Goal: Information Seeking & Learning: Compare options

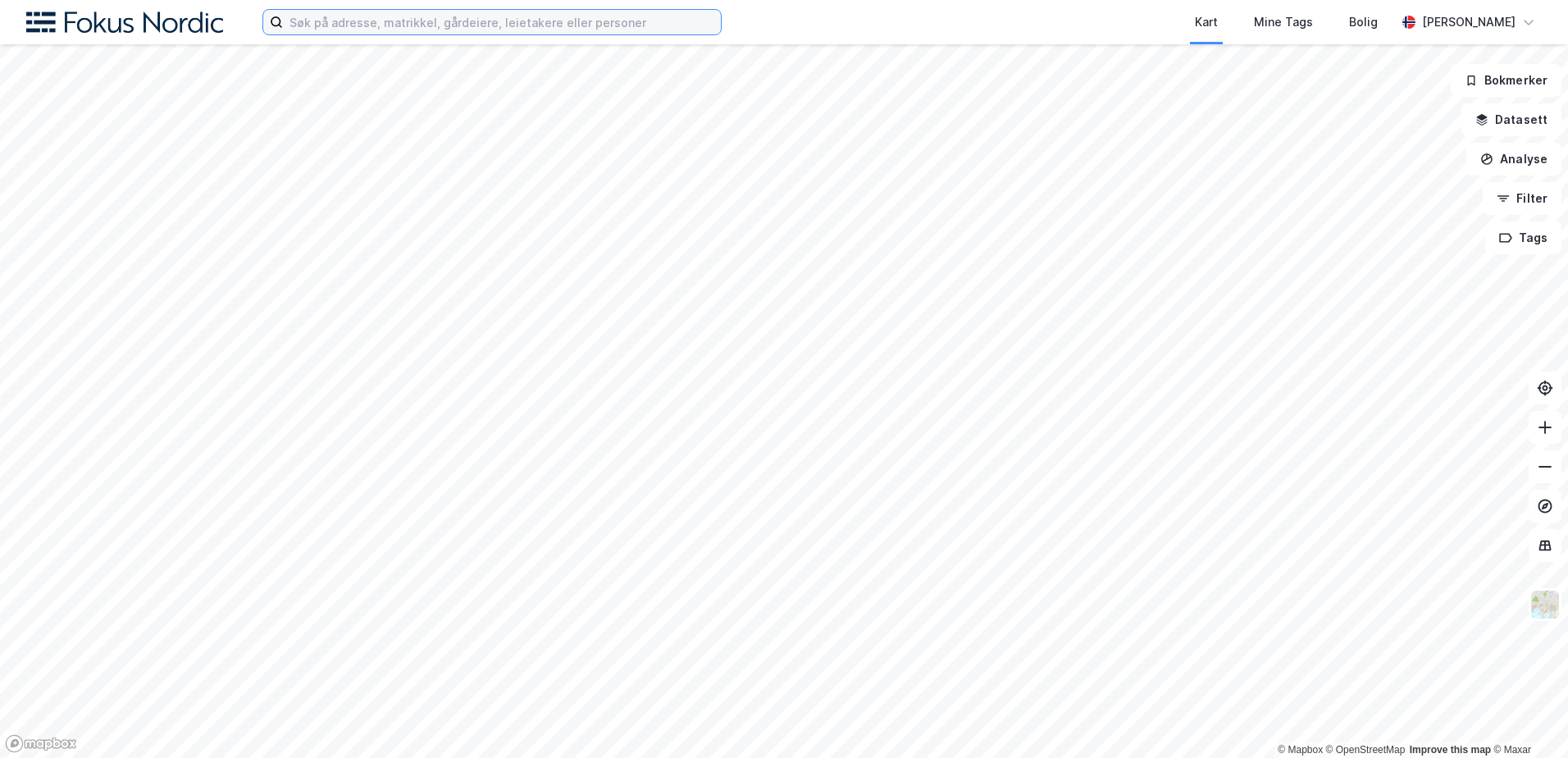
click at [407, 24] on input at bounding box center [502, 22] width 438 height 24
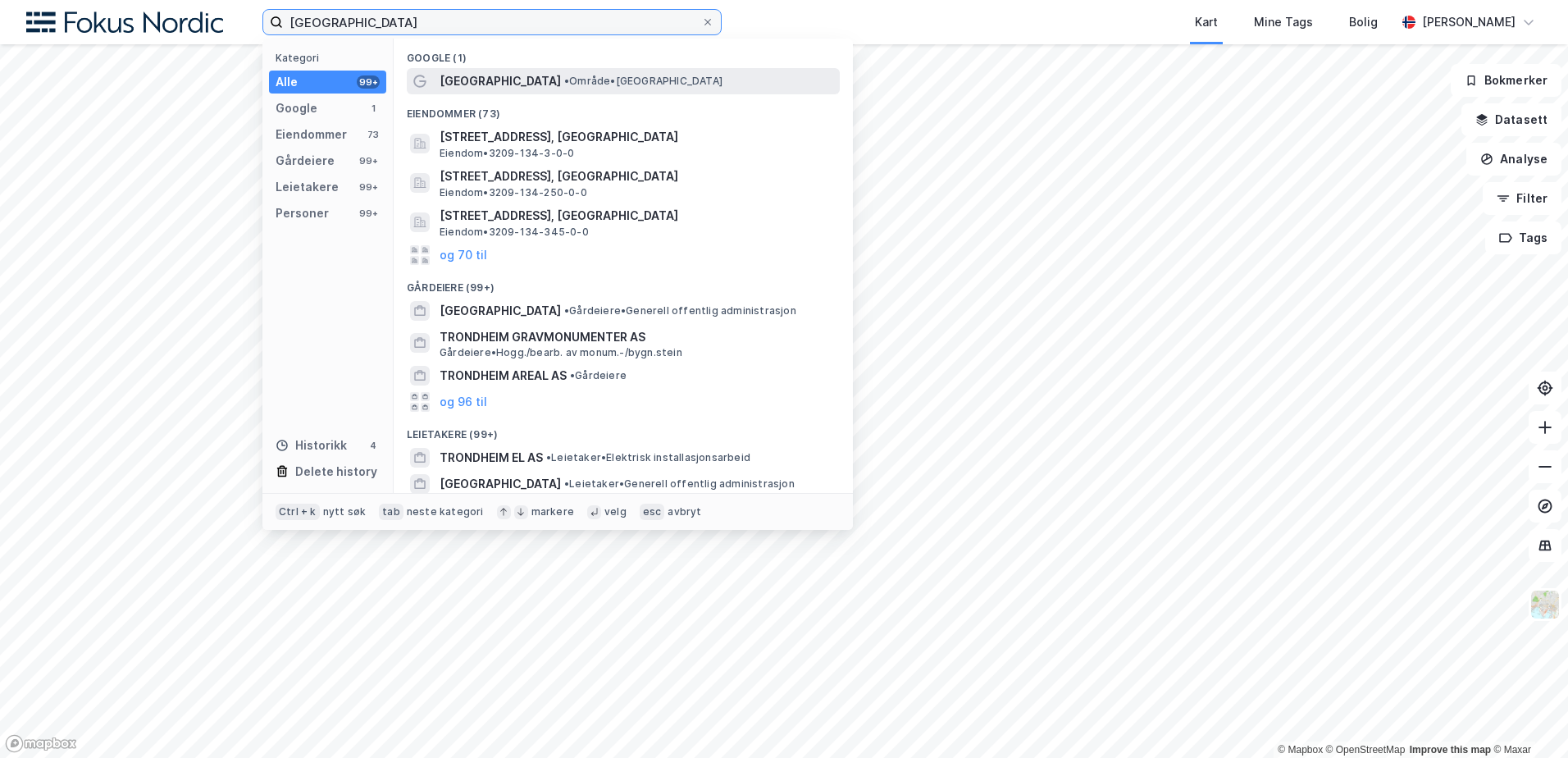
type input "[GEOGRAPHIC_DATA]"
click at [477, 87] on span "[GEOGRAPHIC_DATA]" at bounding box center [501, 82] width 122 height 20
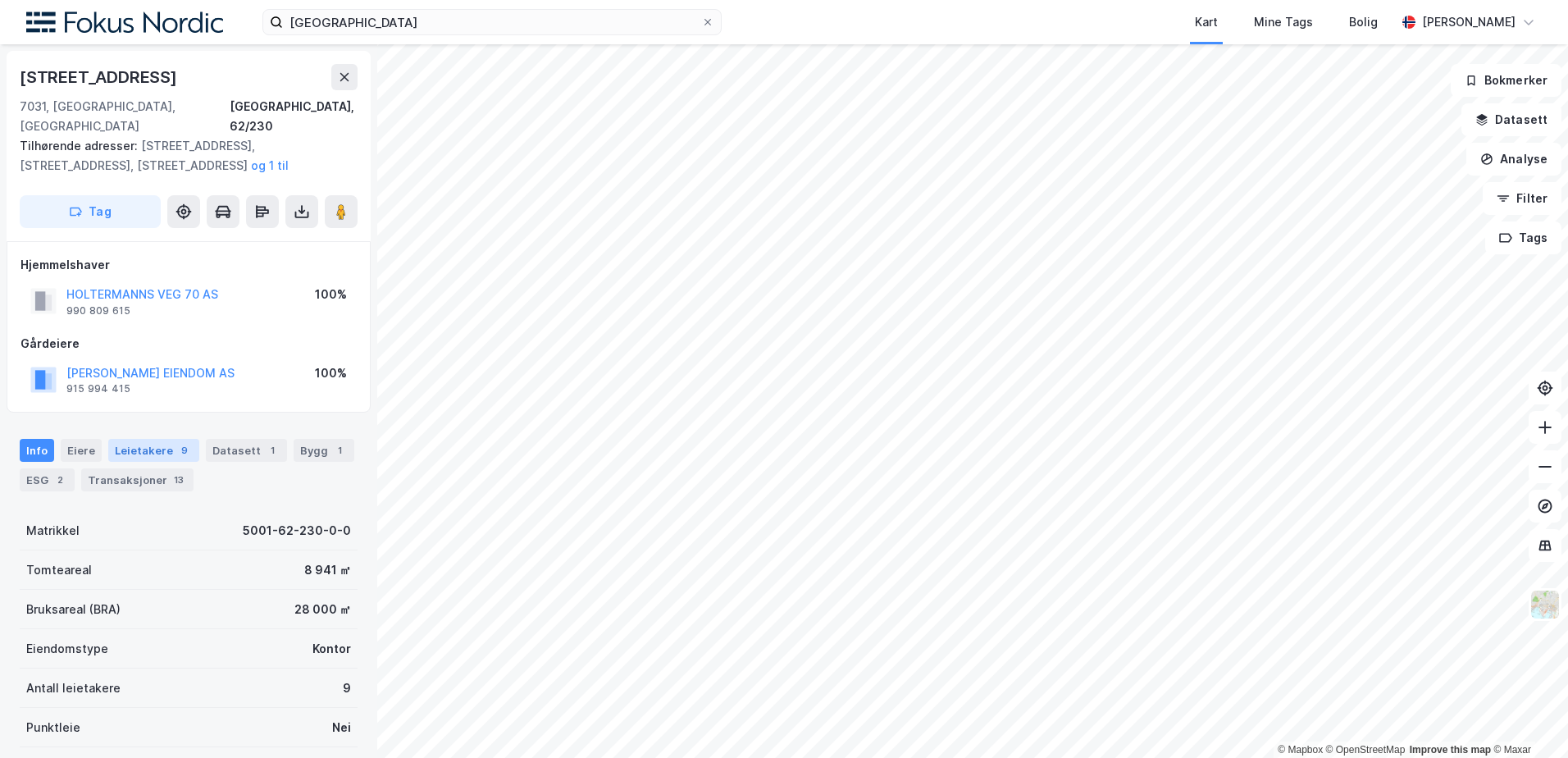
click at [130, 439] on div "Leietakere 9" at bounding box center [153, 450] width 91 height 23
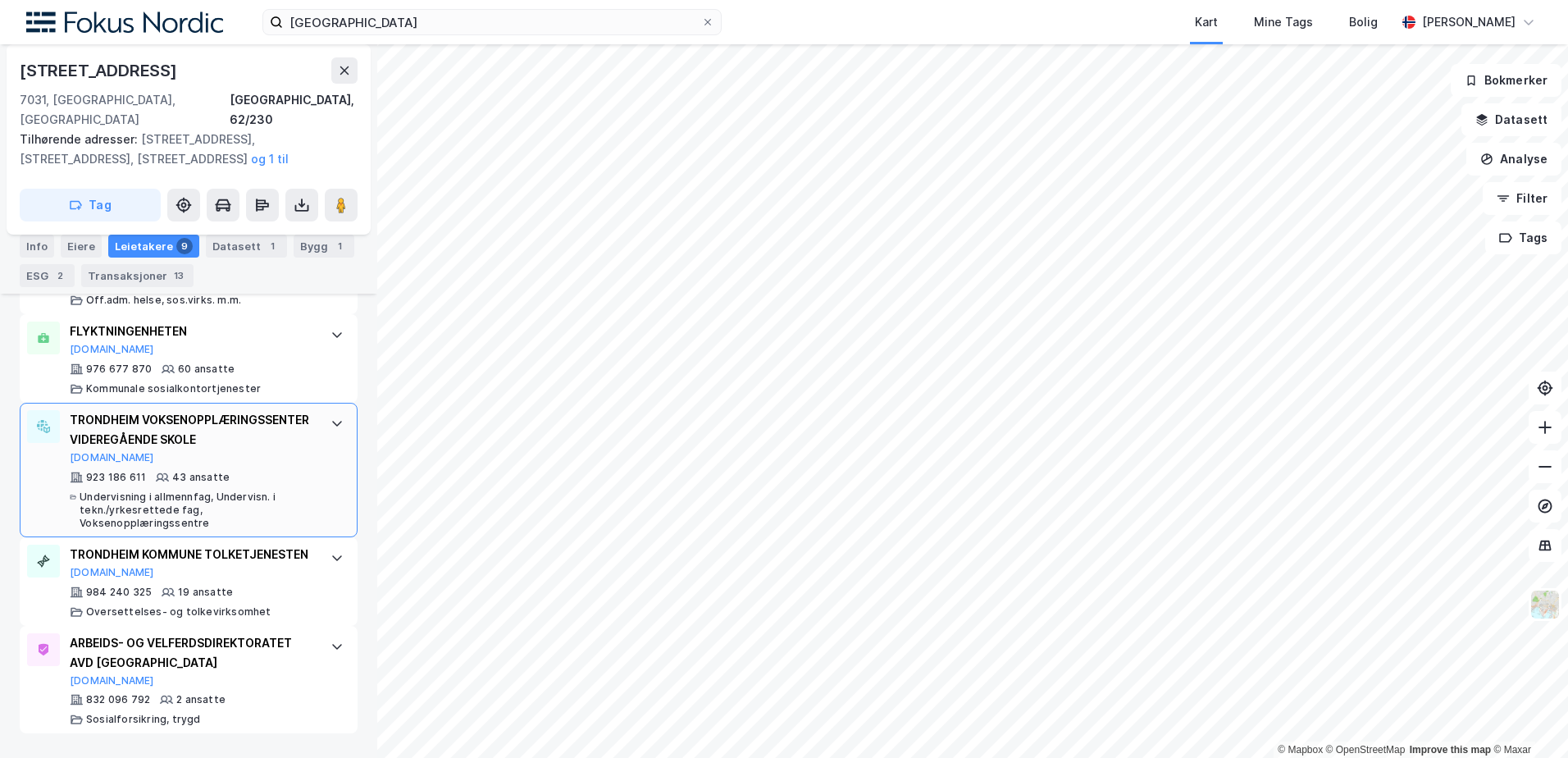
scroll to position [1057, 0]
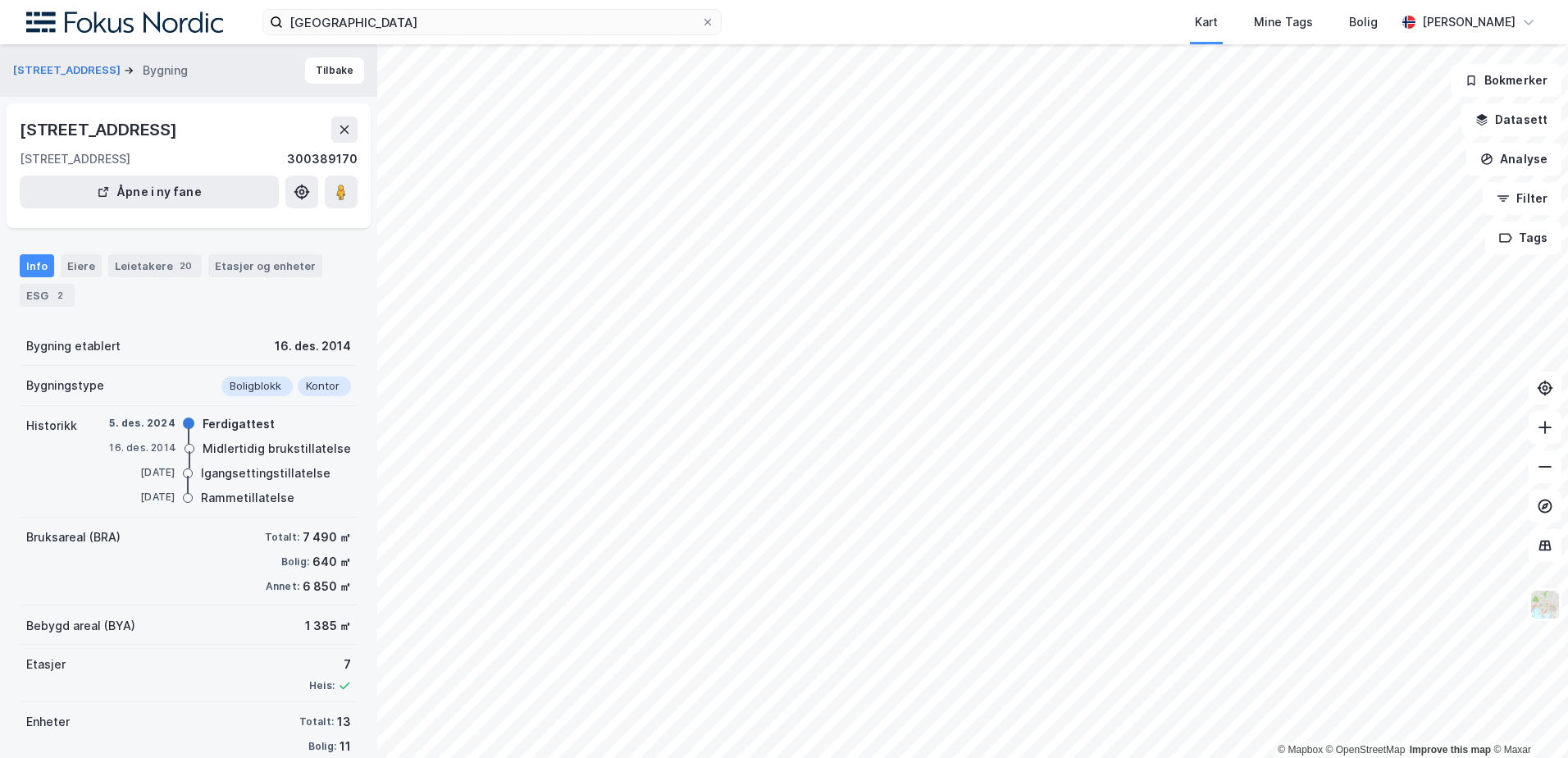
scroll to position [73, 0]
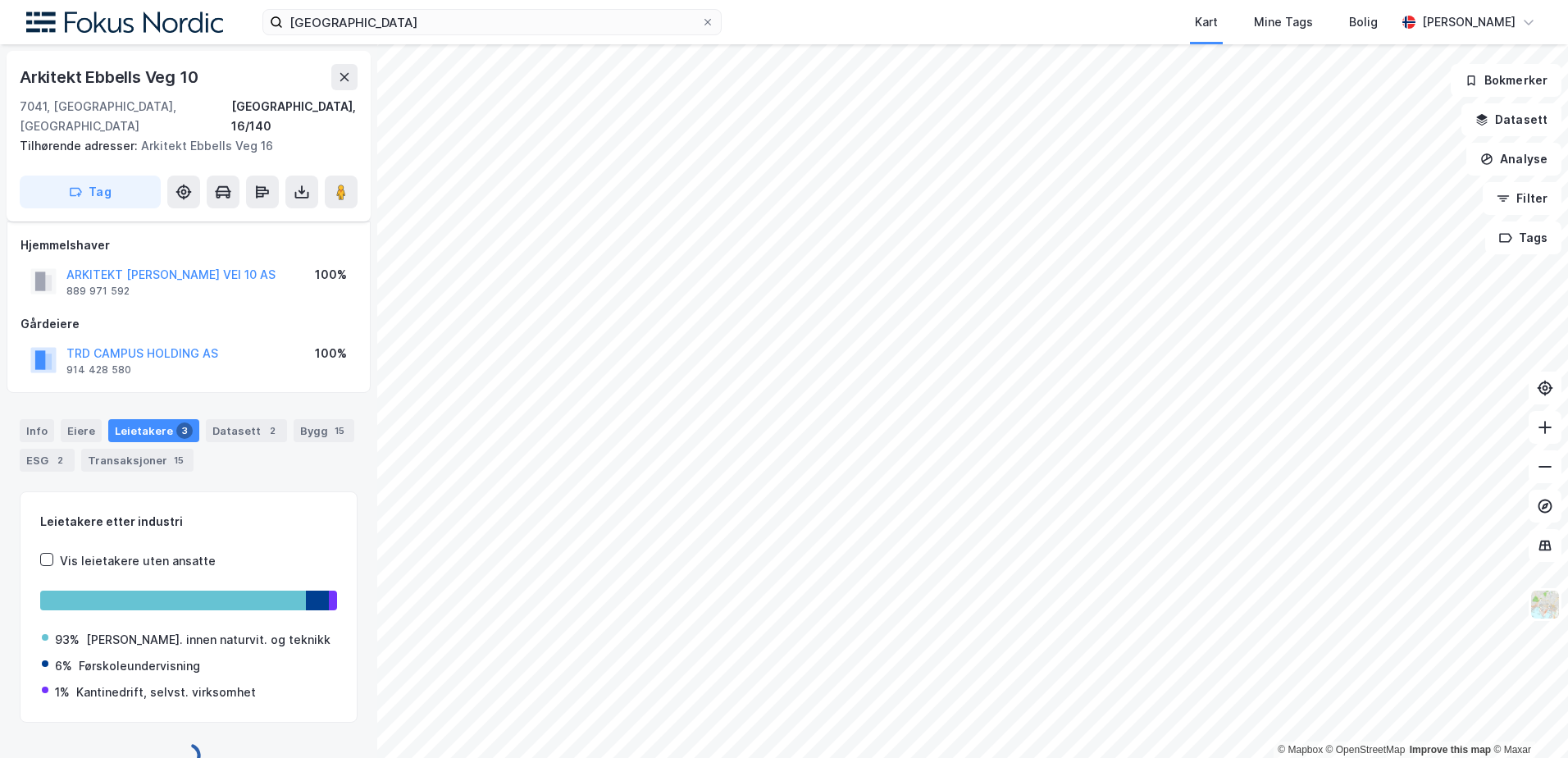
scroll to position [11, 0]
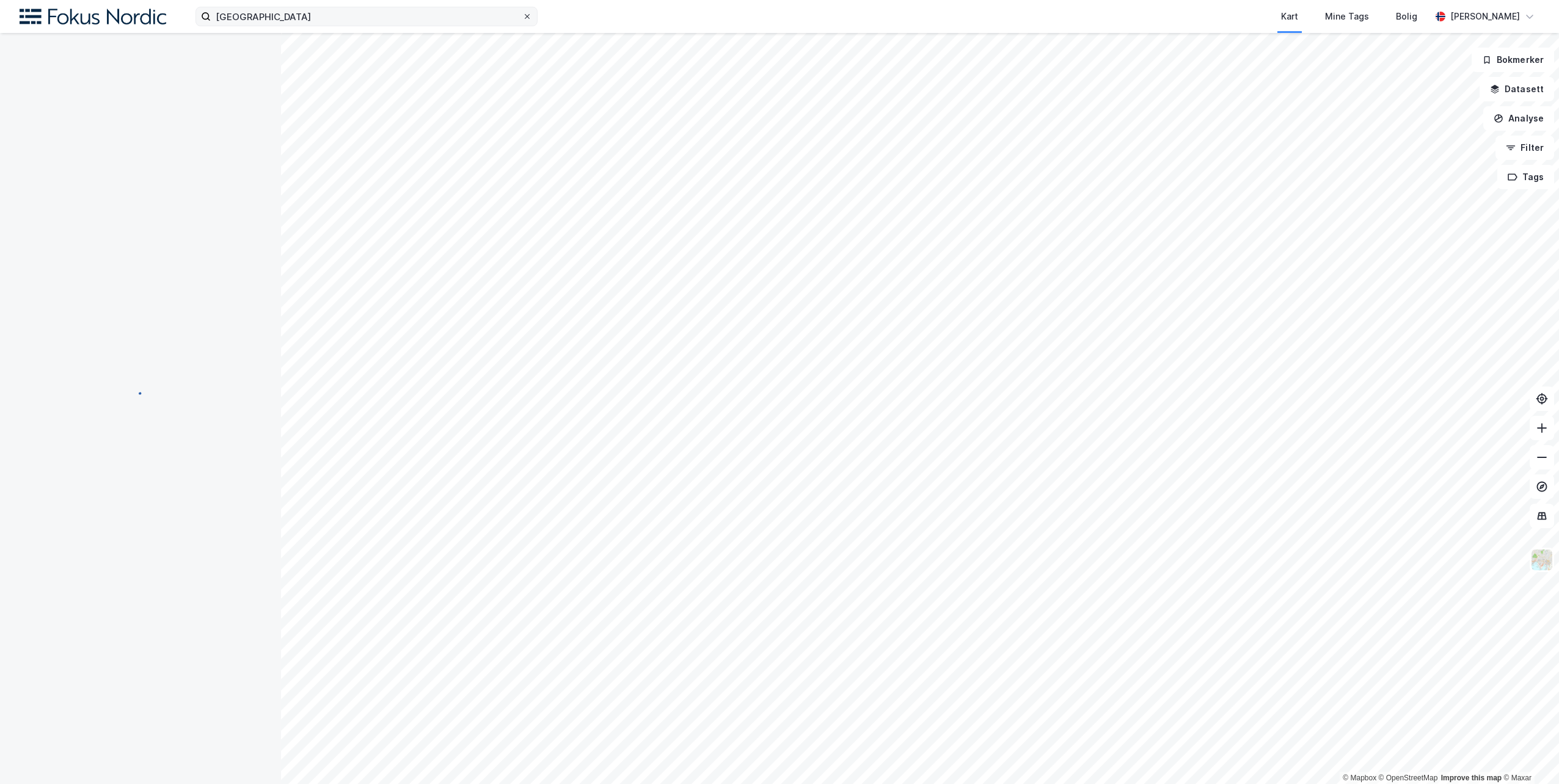
click at [528, 18] on icon at bounding box center [527, 16] width 5 height 5
click at [522, 18] on input "[GEOGRAPHIC_DATA]" at bounding box center [366, 16] width 311 height 18
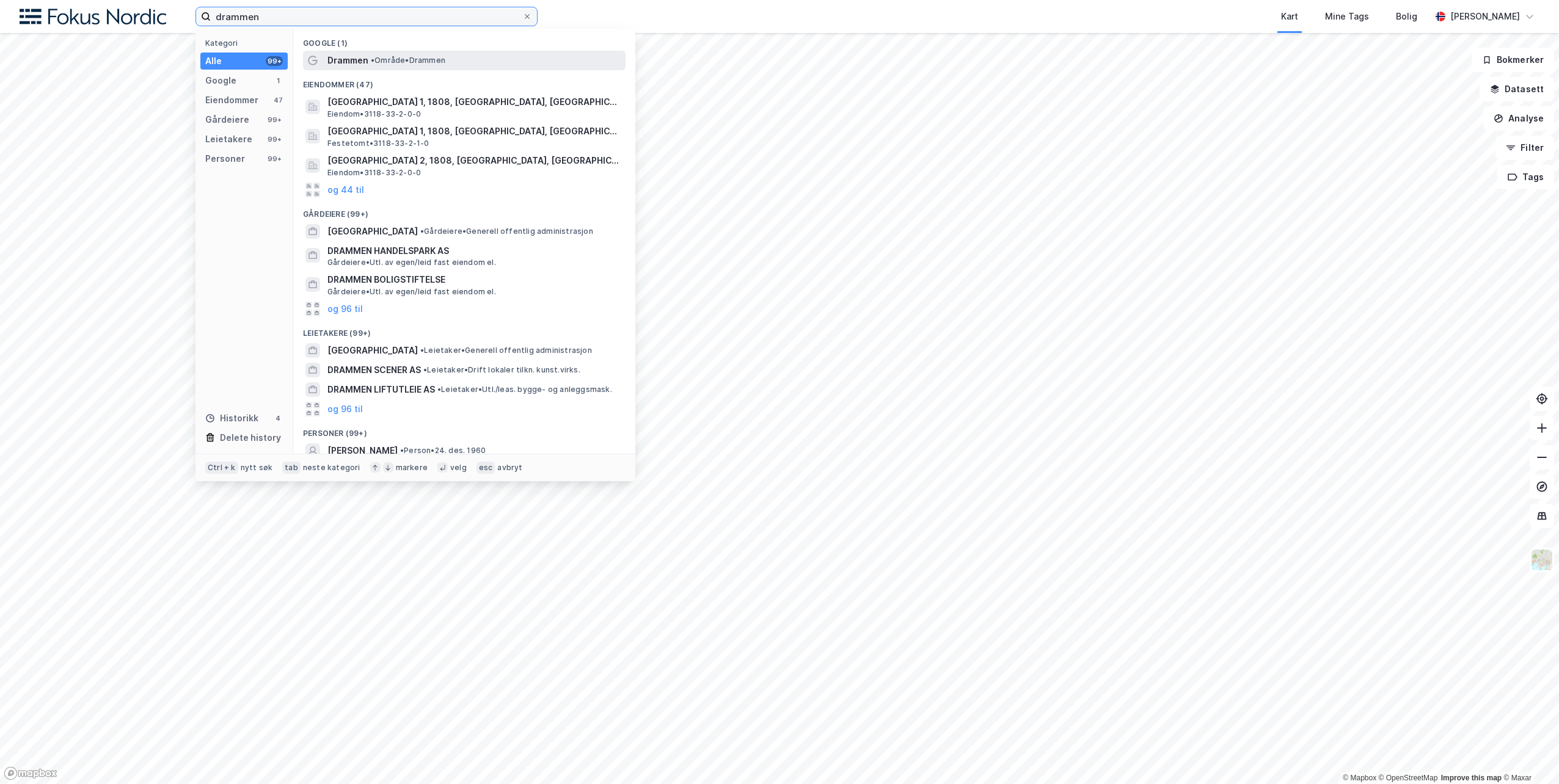
type input "drammen"
click at [387, 57] on span "• Område • [GEOGRAPHIC_DATA]" at bounding box center [408, 60] width 74 height 9
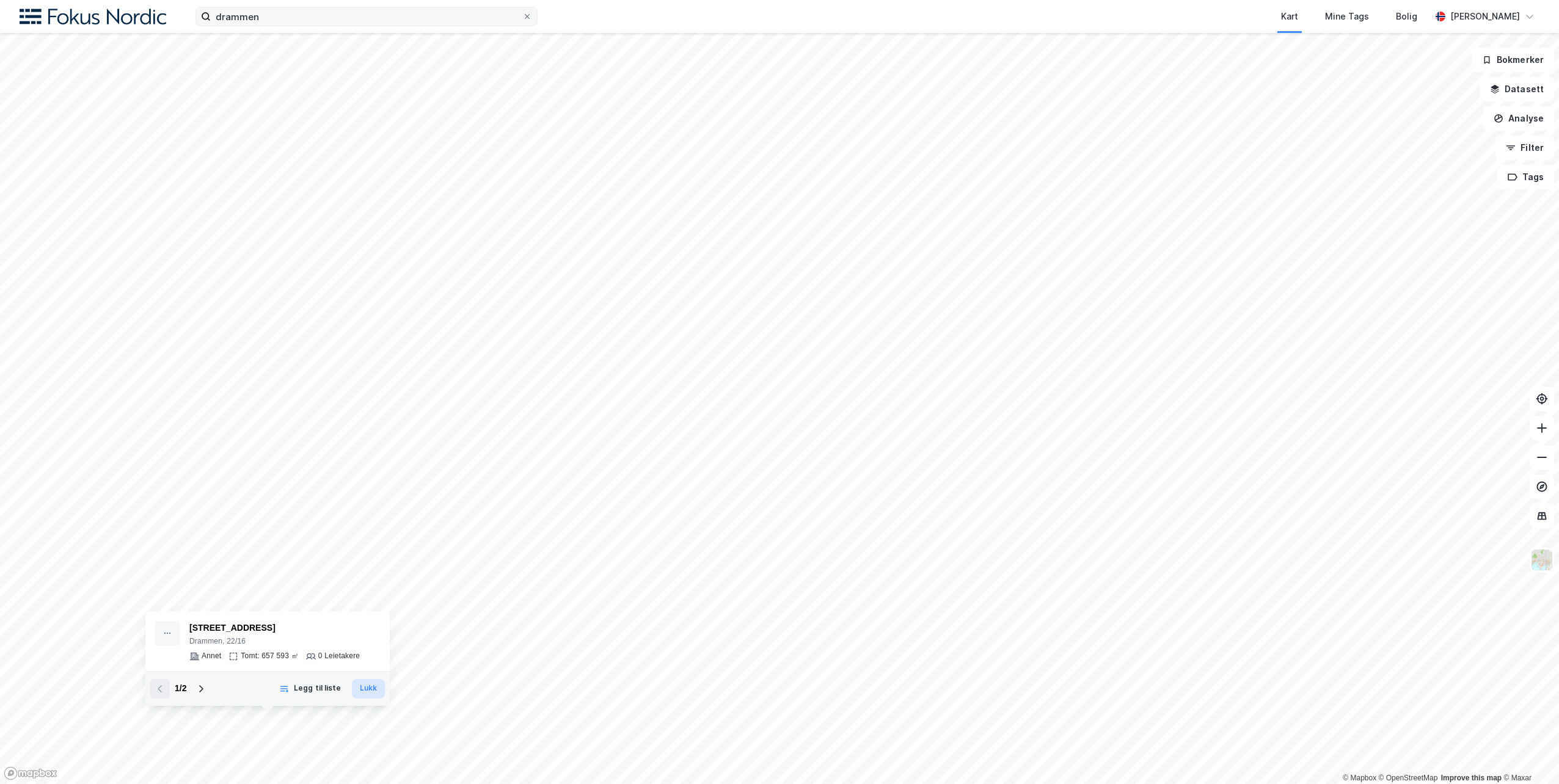
click at [364, 564] on button "Lukk" at bounding box center [368, 689] width 33 height 20
